Goal: Use online tool/utility: Use online tool/utility

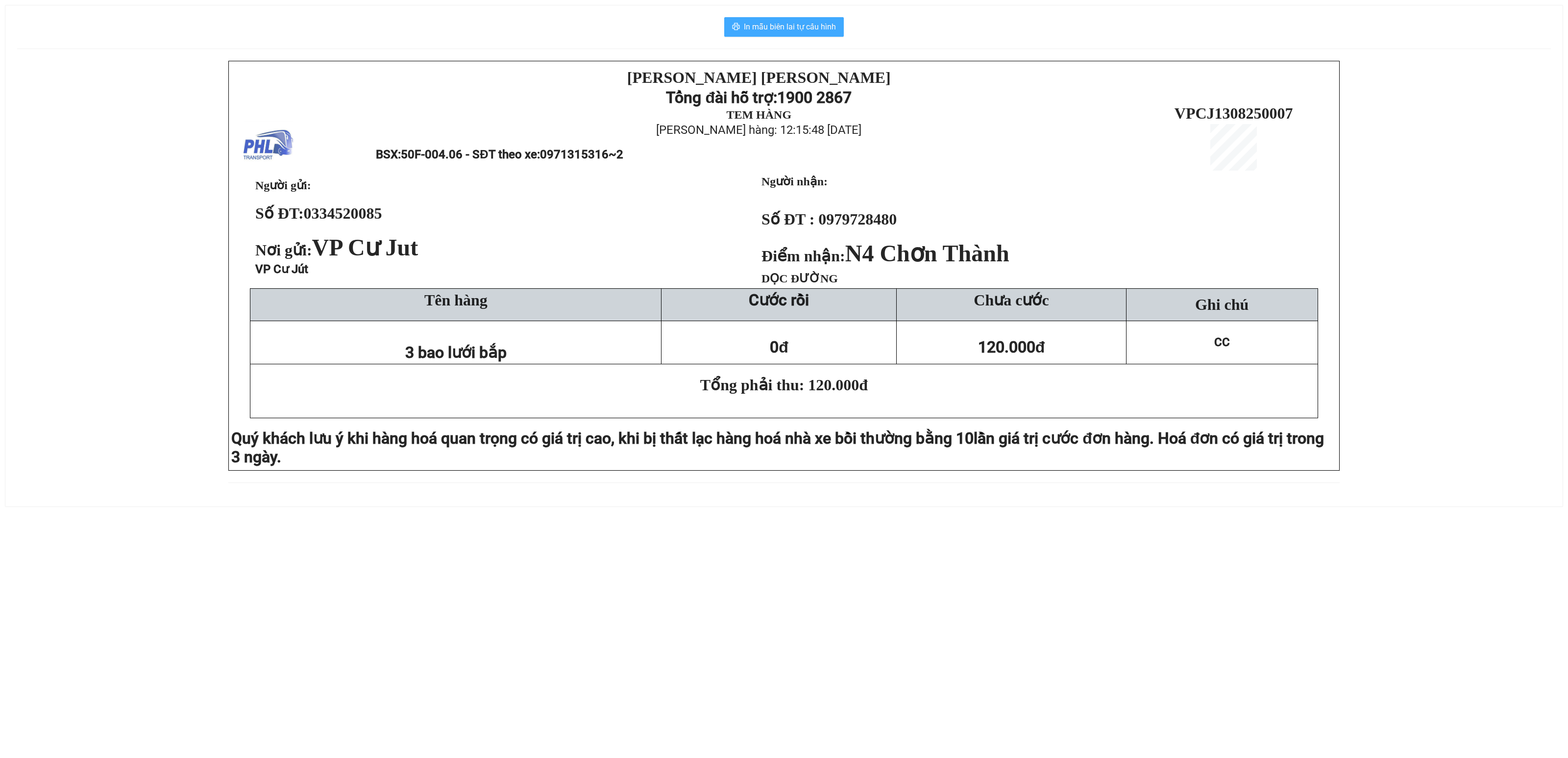
click at [791, 30] on span "In mẫu biên lai tự cấu hình" at bounding box center [790, 26] width 93 height 12
click at [807, 25] on span "In mẫu biên lai tự cấu hình" at bounding box center [790, 26] width 93 height 12
click at [787, 30] on span "In mẫu biên lai tự cấu hình" at bounding box center [790, 26] width 93 height 12
